Goal: Information Seeking & Learning: Compare options

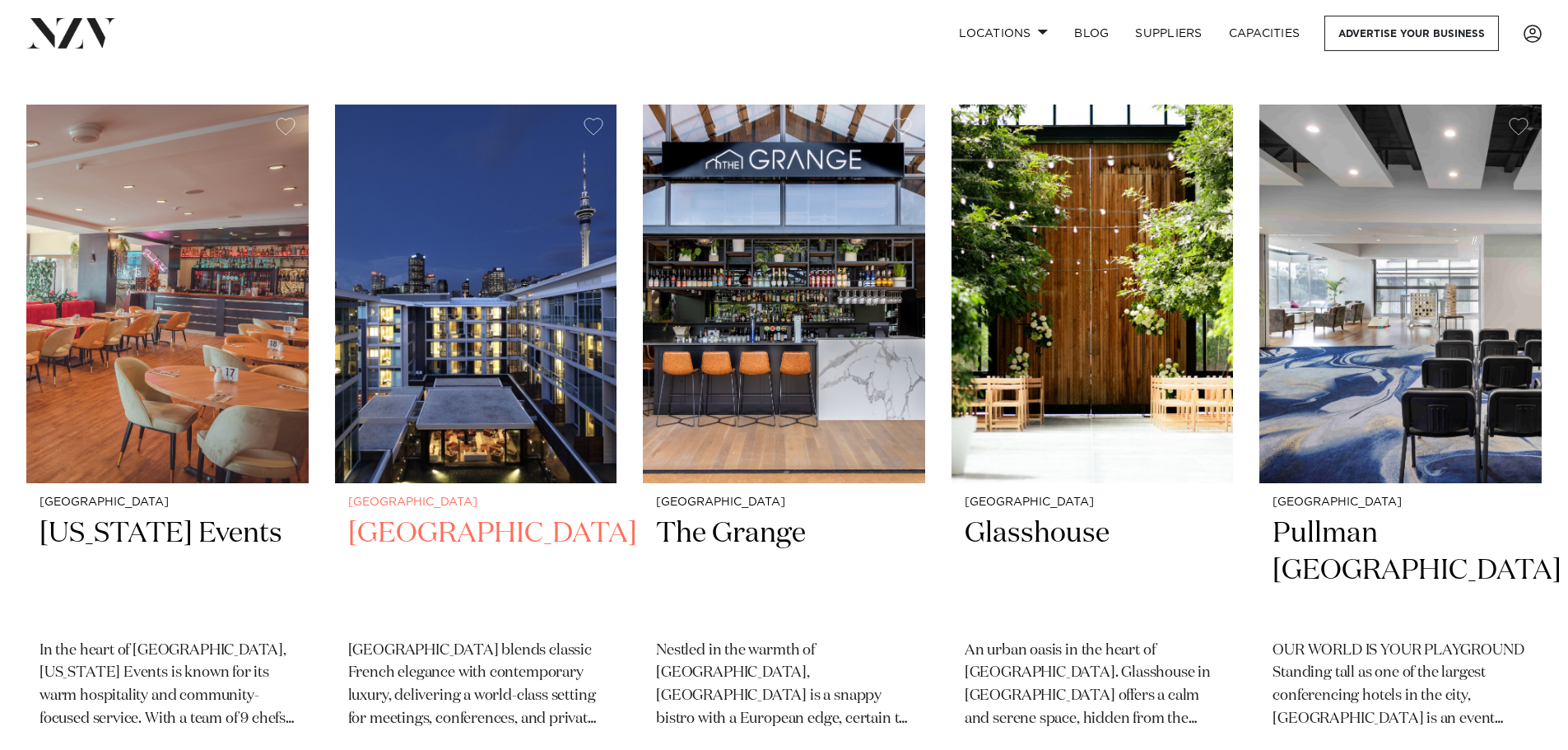
scroll to position [740, 0]
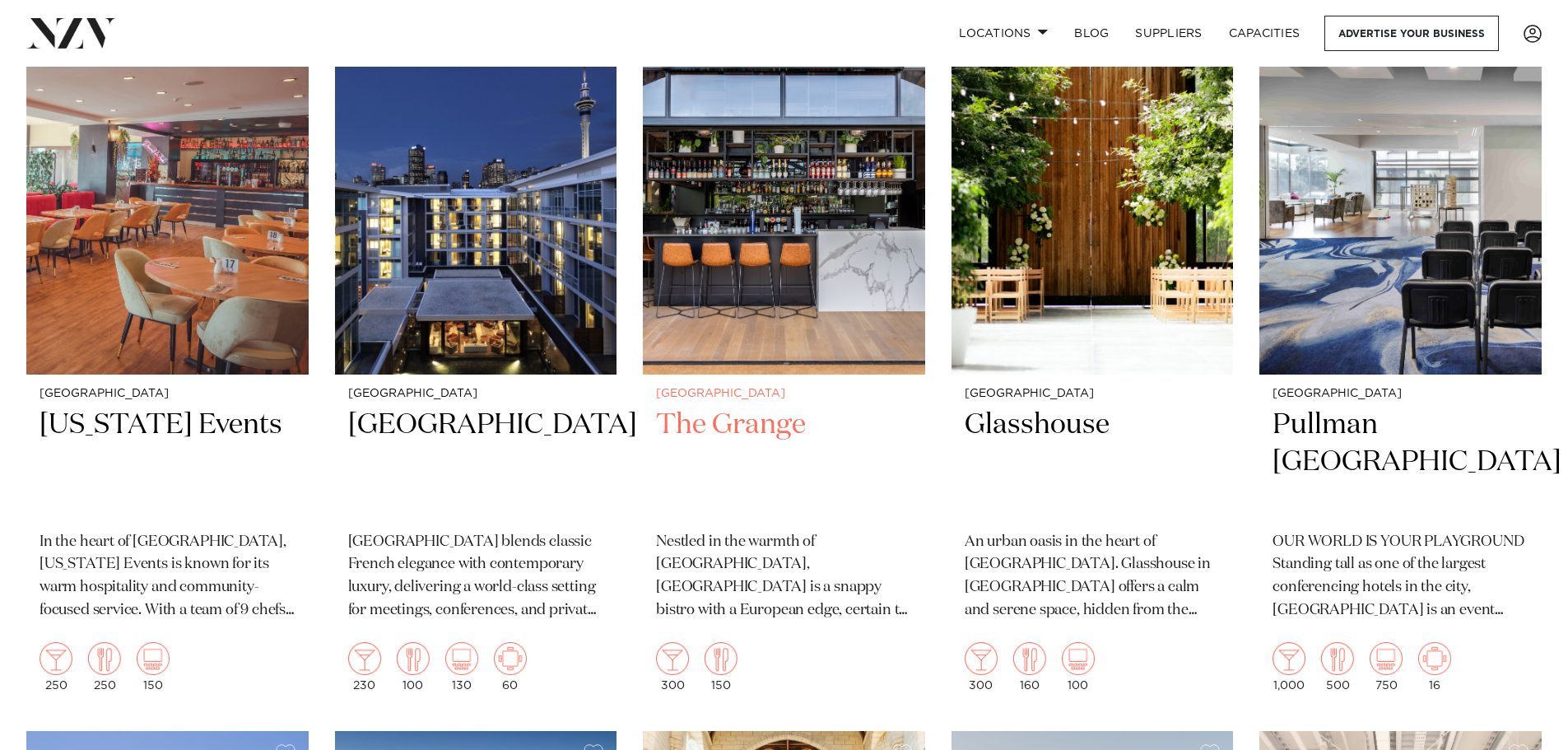
click at [747, 434] on h2 "The Grange" at bounding box center [784, 462] width 256 height 111
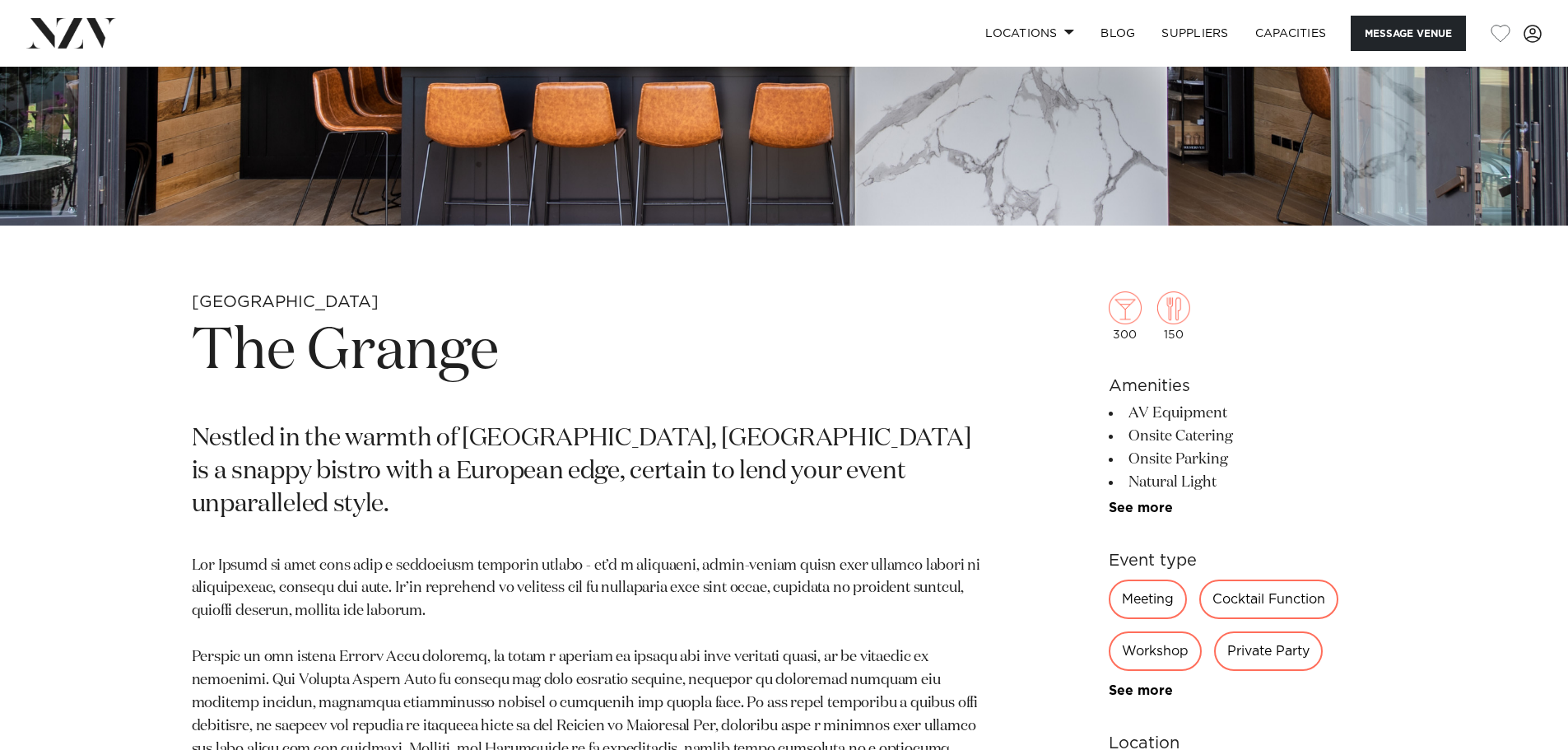
scroll to position [1069, 0]
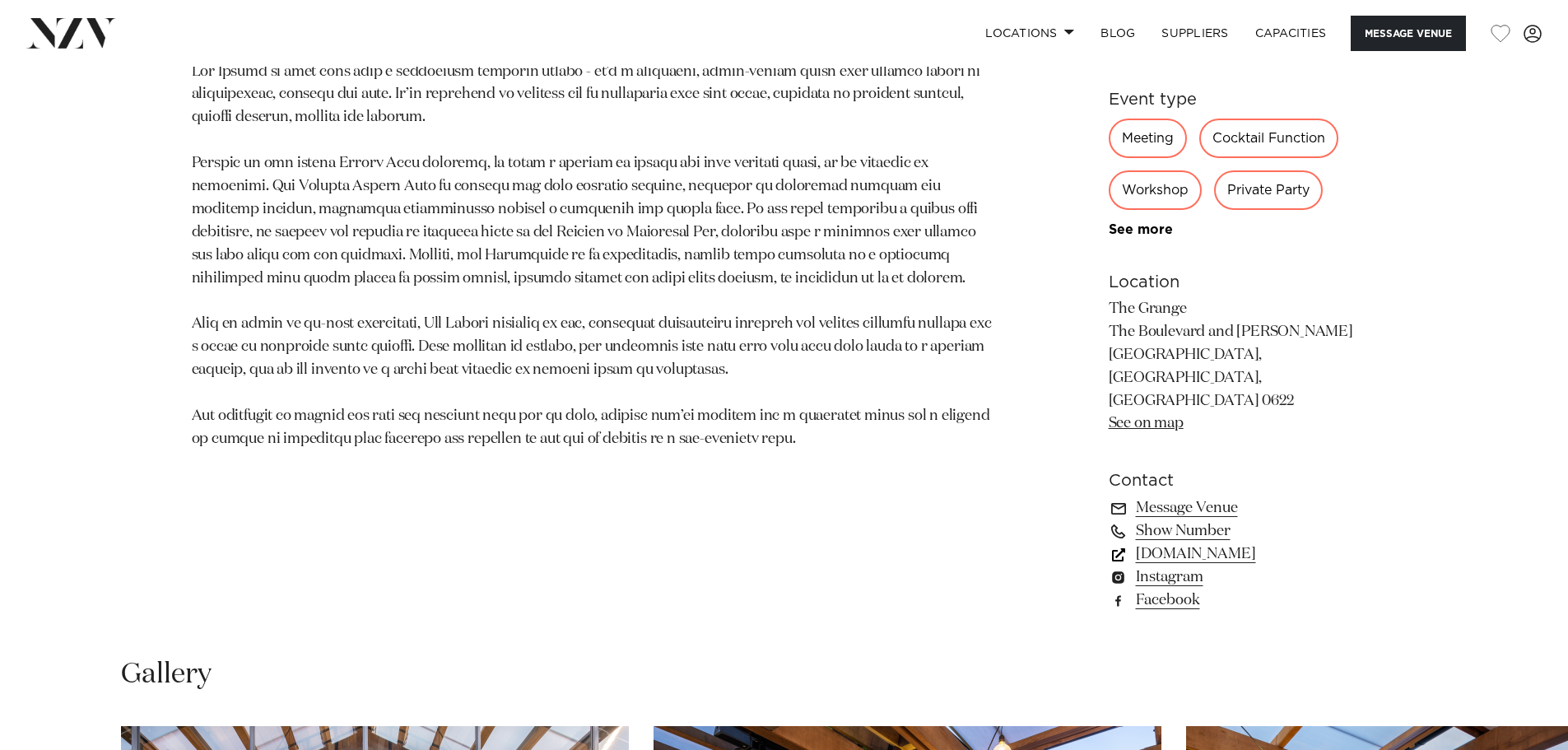
click at [1254, 543] on link "[DOMAIN_NAME]" at bounding box center [1242, 554] width 268 height 23
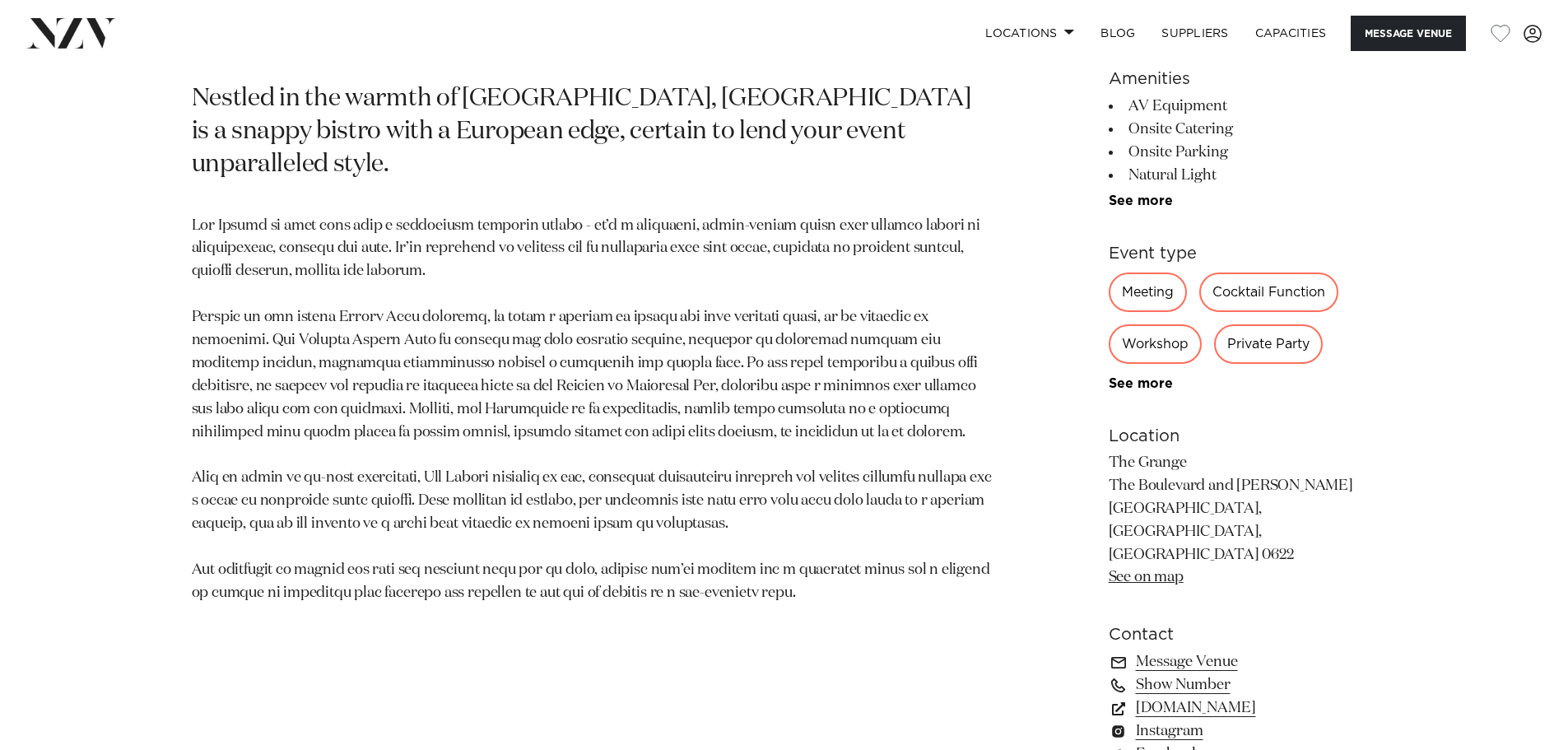
scroll to position [905, 0]
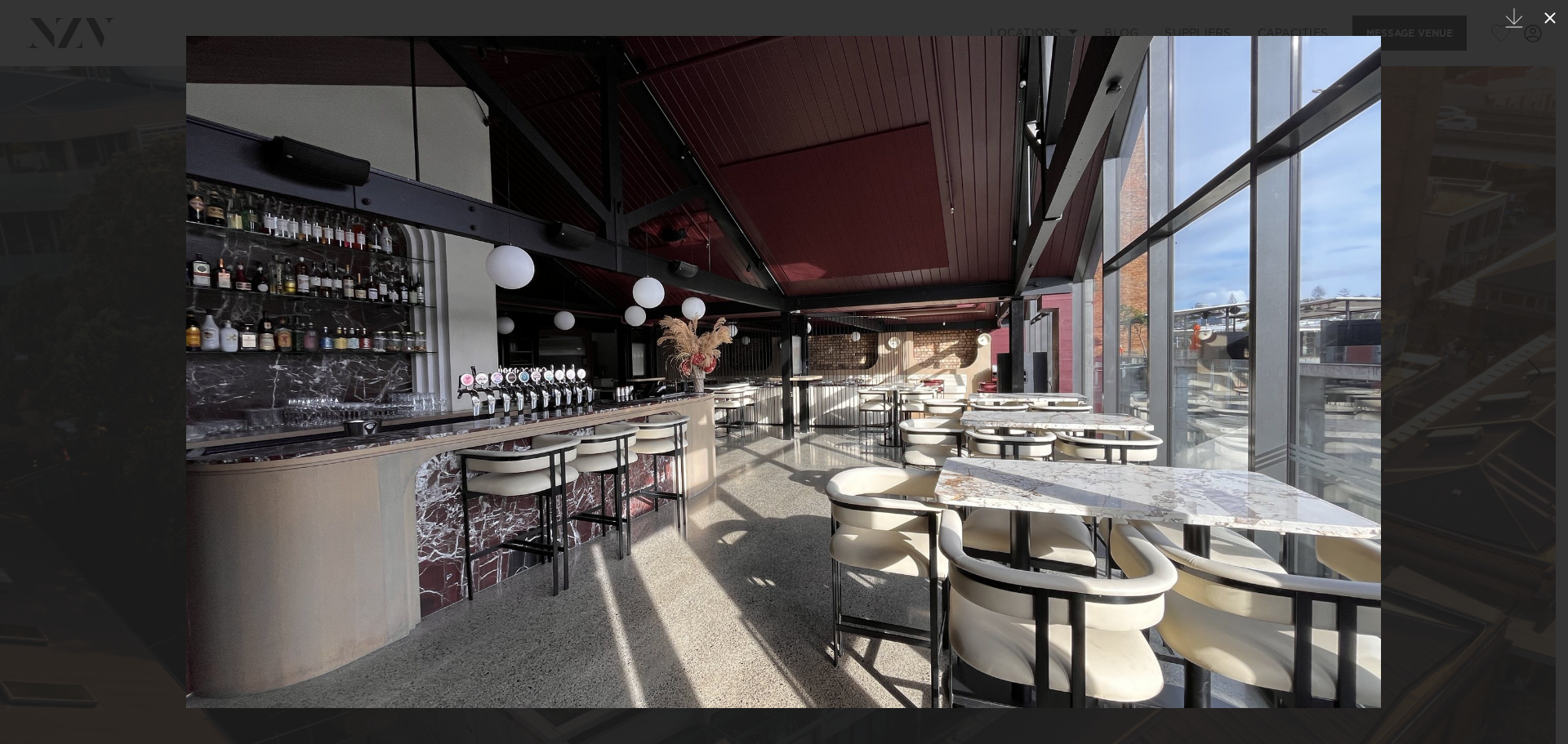
click at [1544, 15] on icon at bounding box center [1550, 17] width 20 height 20
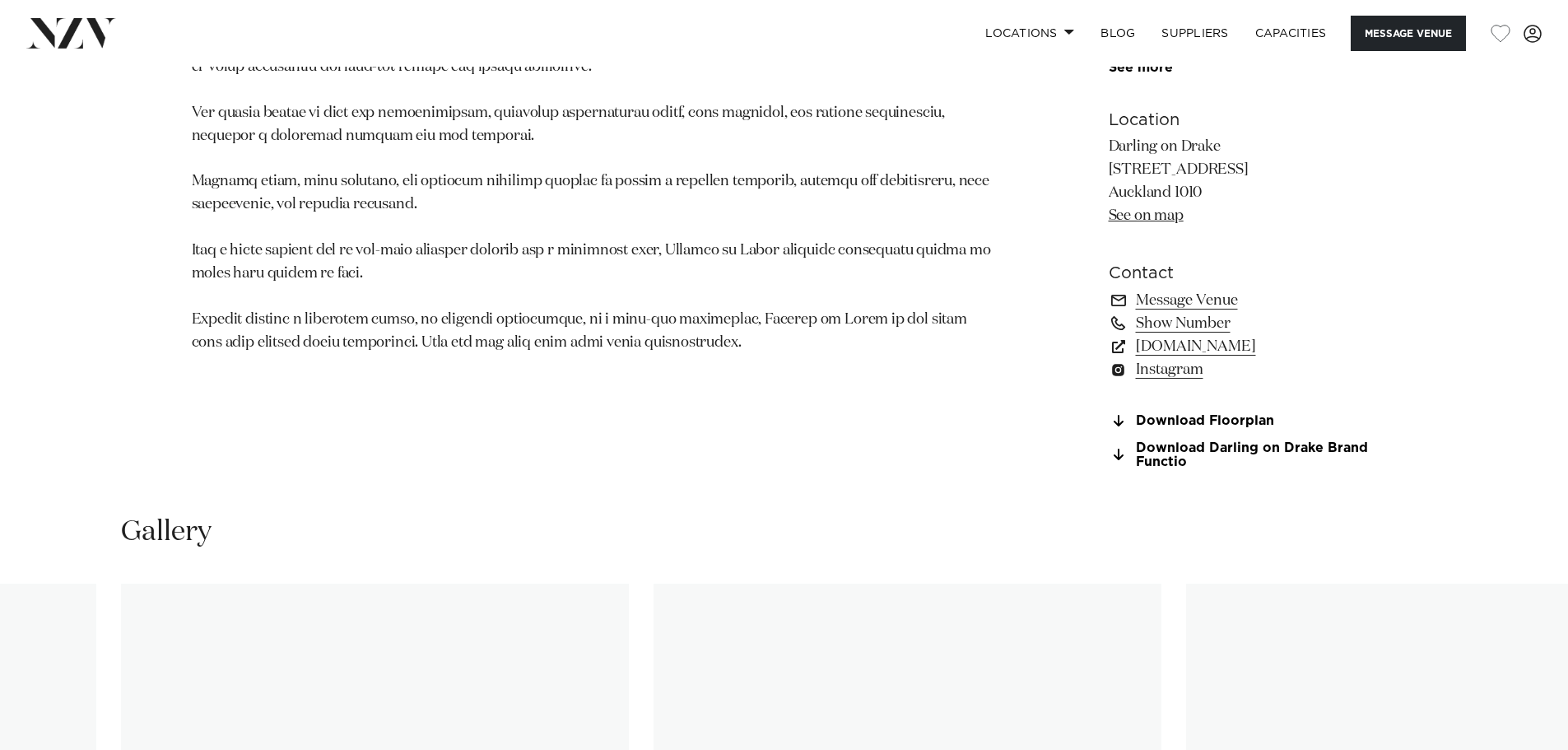
scroll to position [1234, 0]
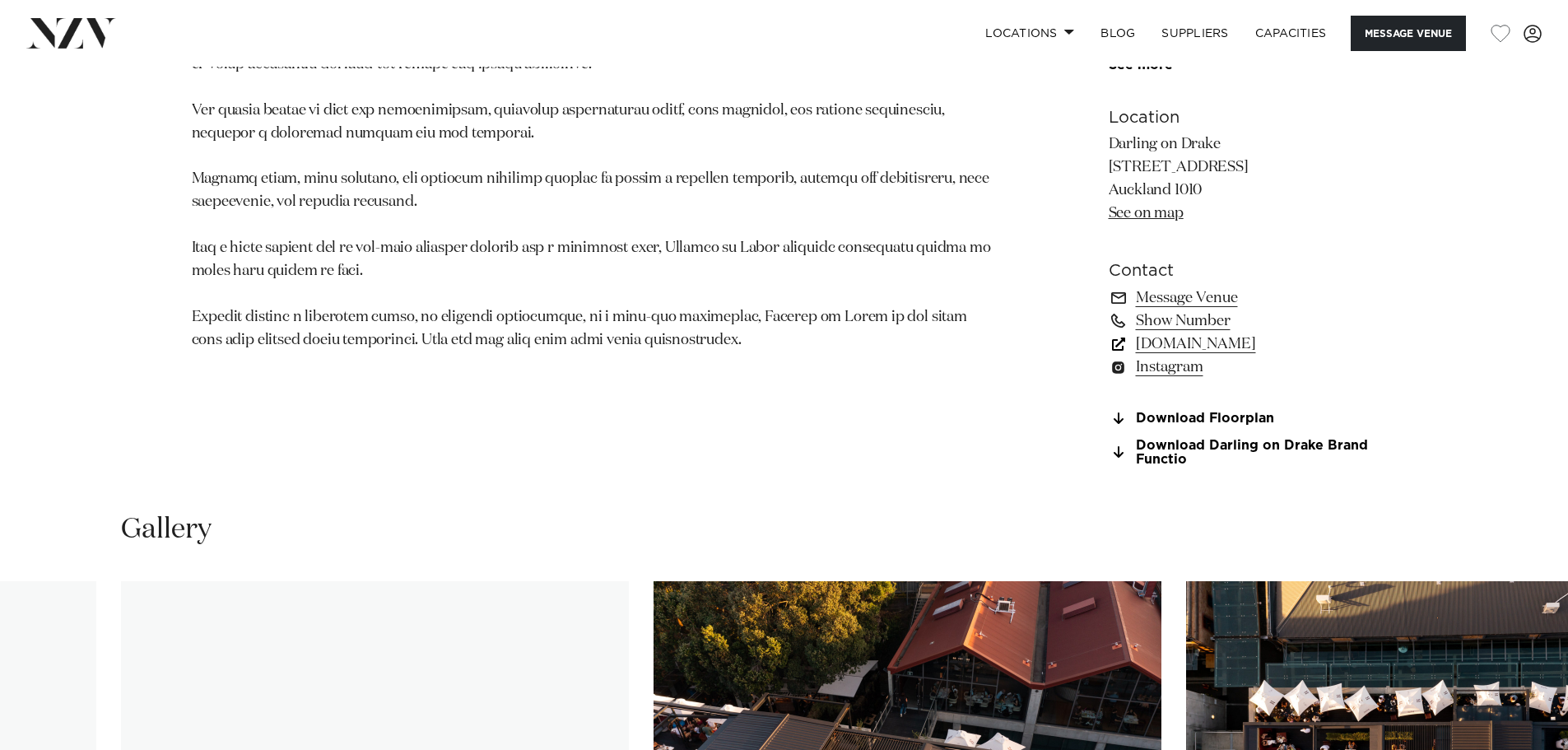
click at [1244, 356] on link "www.darlingondrake.com" at bounding box center [1242, 344] width 268 height 23
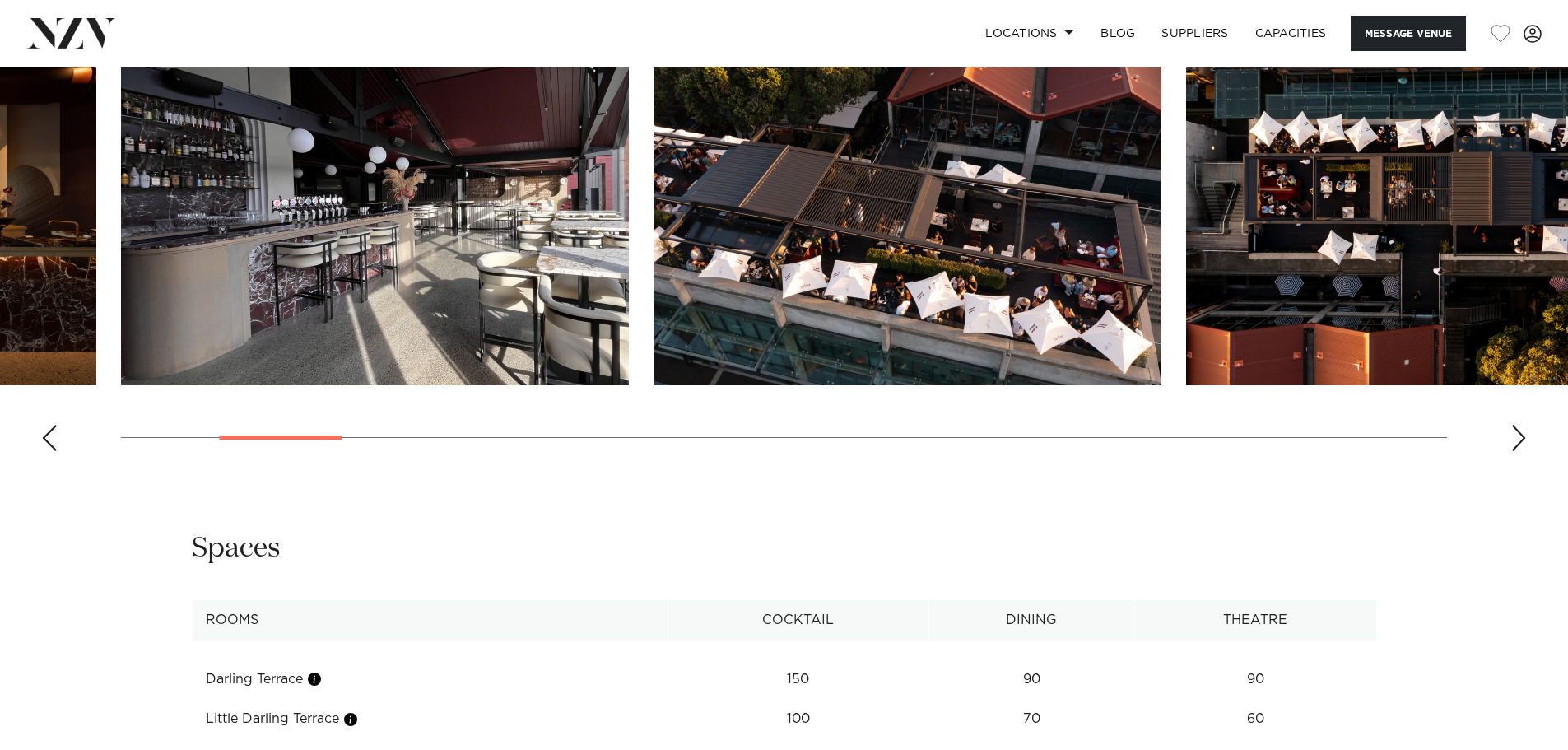
scroll to position [1811, 0]
